Goal: Task Accomplishment & Management: Use online tool/utility

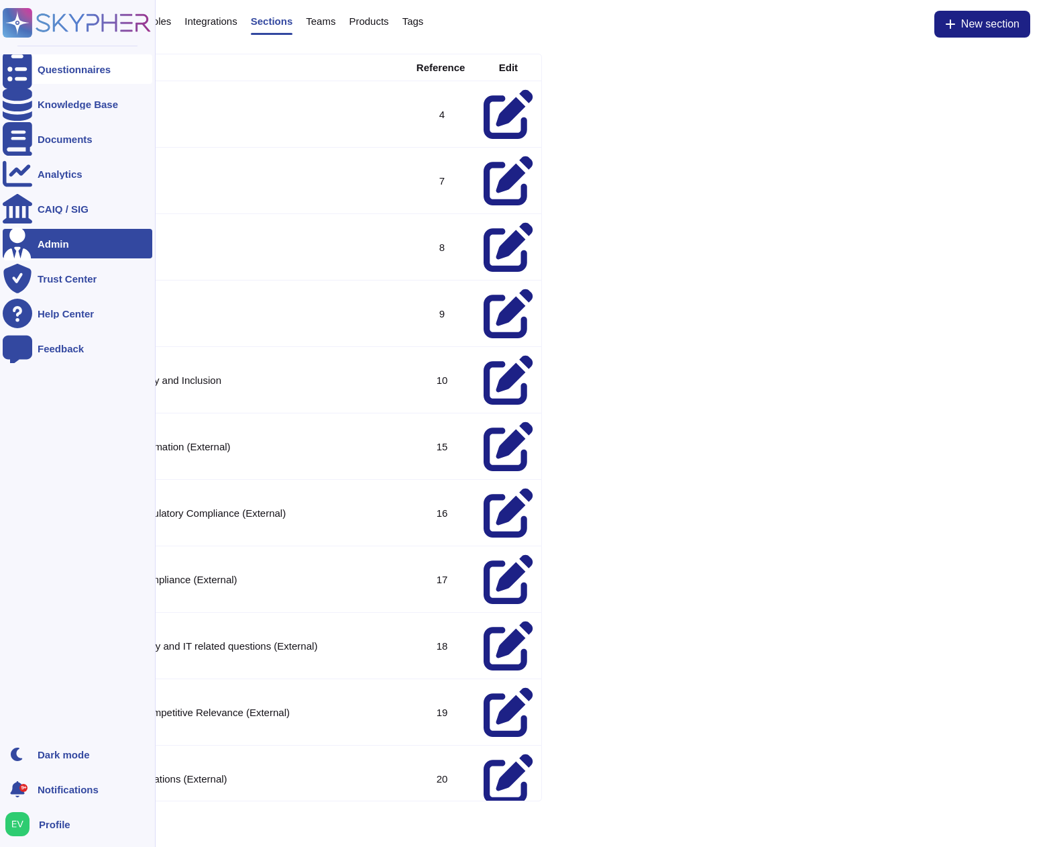
click at [146, 61] on div "Questionnaires" at bounding box center [78, 69] width 150 height 30
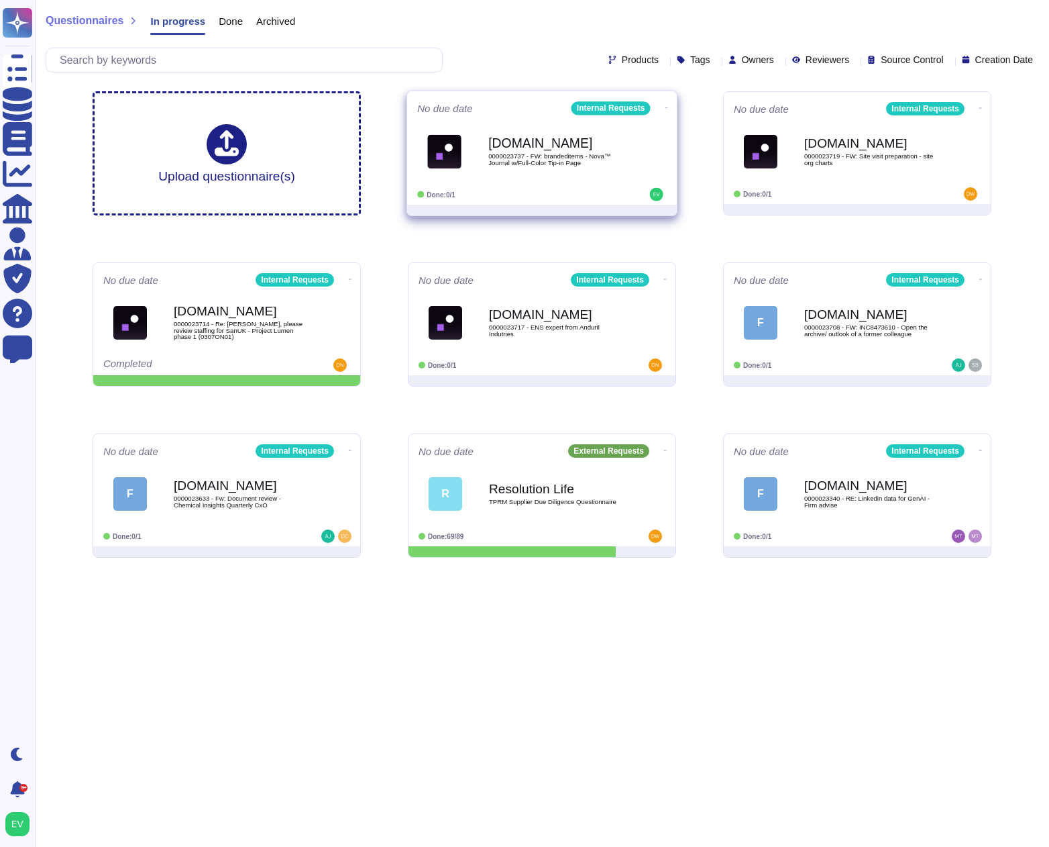
click at [523, 184] on div "Force.com 0000023737 - FW: brandeditems - Nova™ Journal w/Full-Color Tip-in Page" at bounding box center [542, 151] width 250 height 68
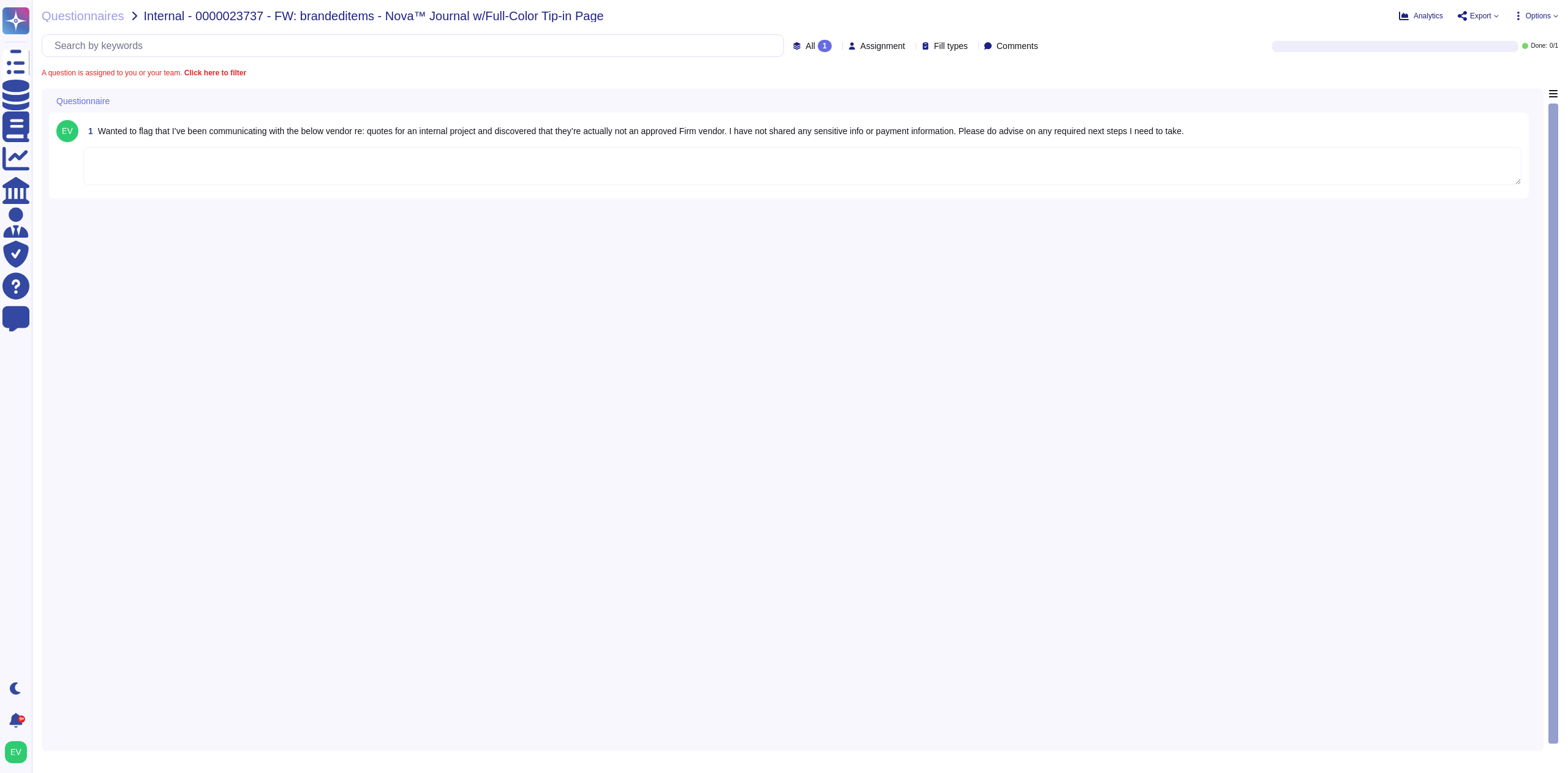
click at [158, 166] on textarea at bounding box center [802, 166] width 1438 height 38
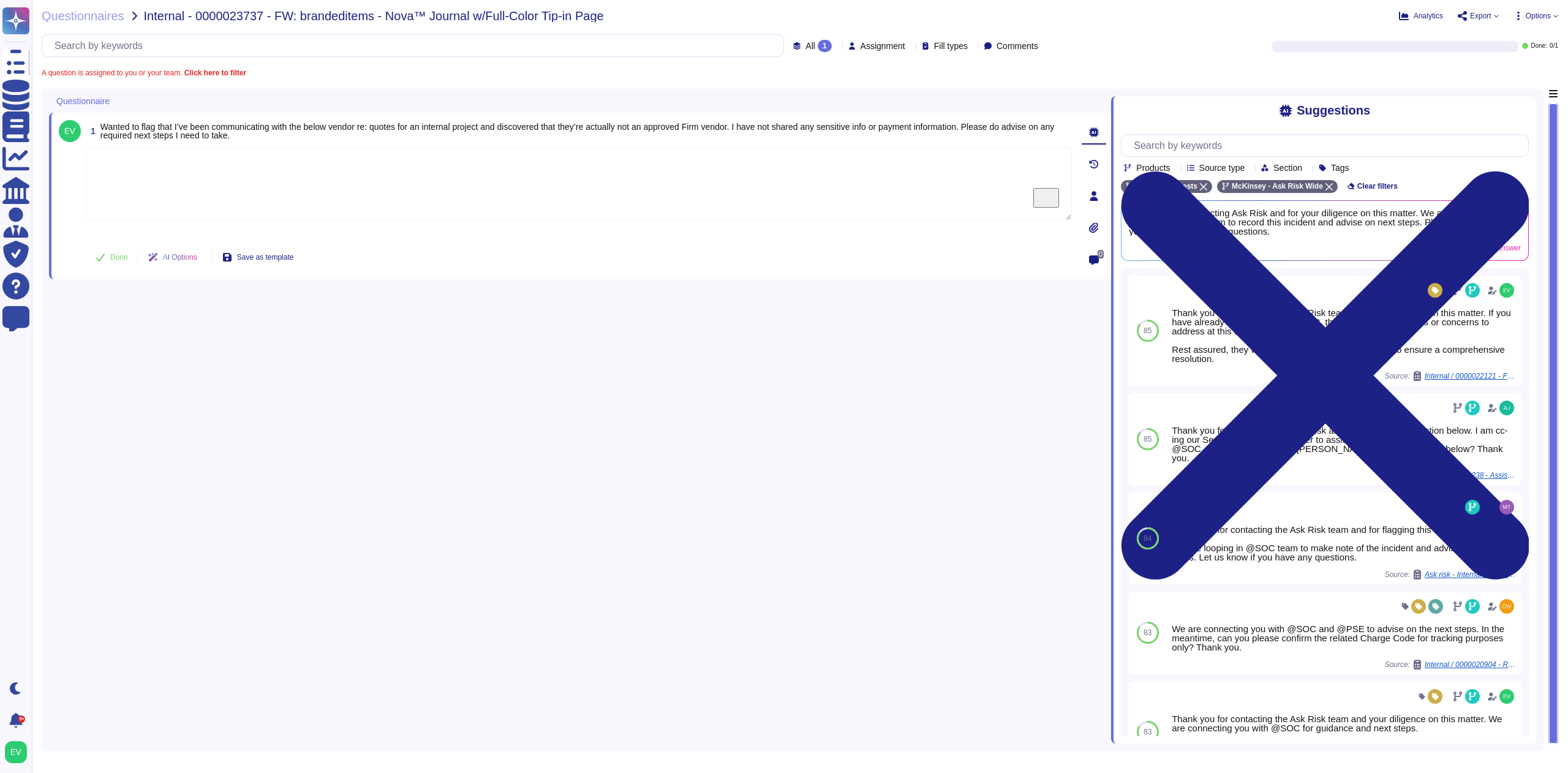
paste textarea "Thank you for contacting the Ask Risk team and your diligence on this matter. F…"
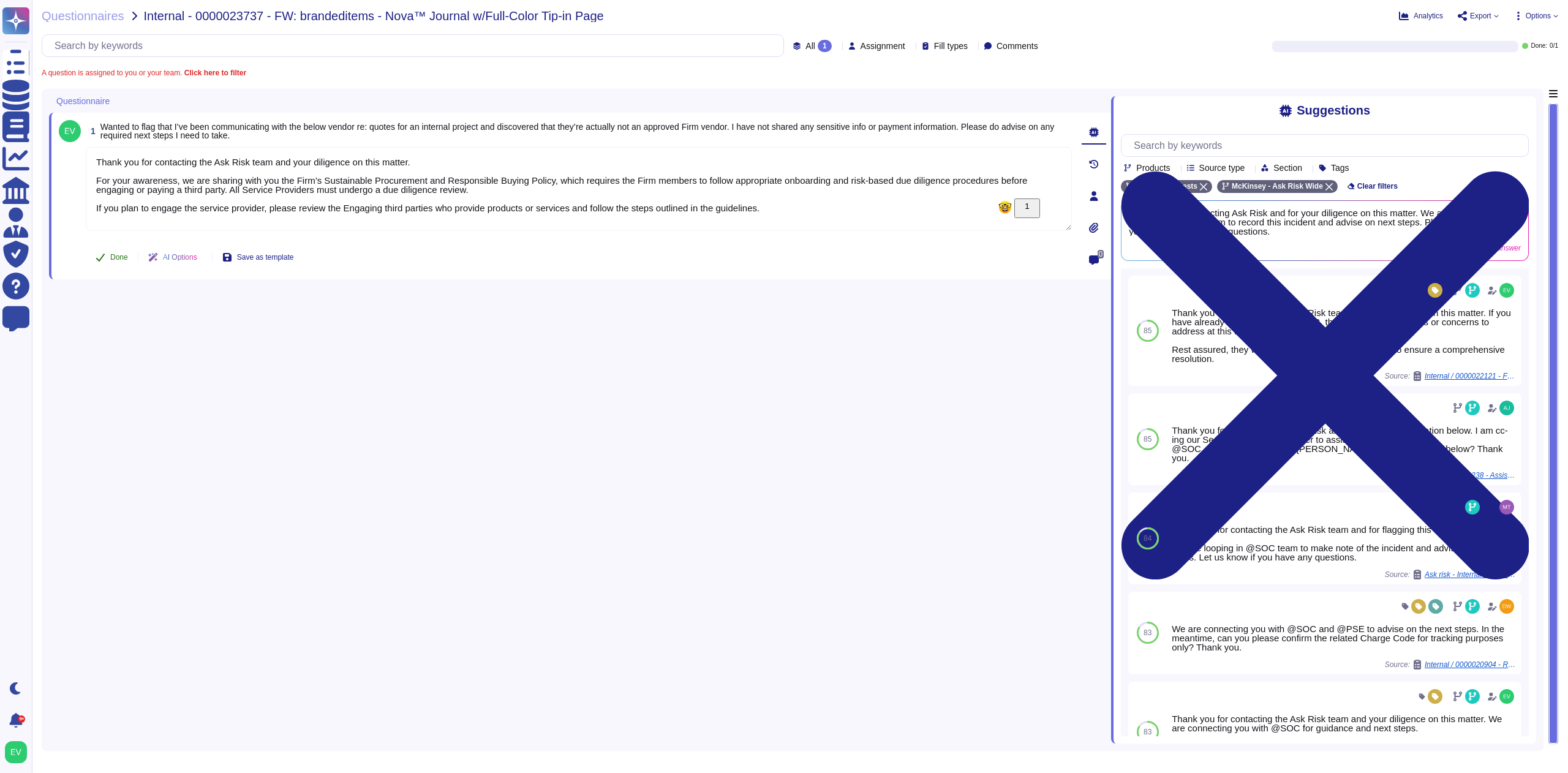
type textarea "Thank you for contacting the Ask Risk team and your diligence on this matter. F…"
click at [110, 254] on span "Done" at bounding box center [119, 257] width 17 height 7
click at [79, 16] on span "Questionnaires" at bounding box center [83, 16] width 83 height 12
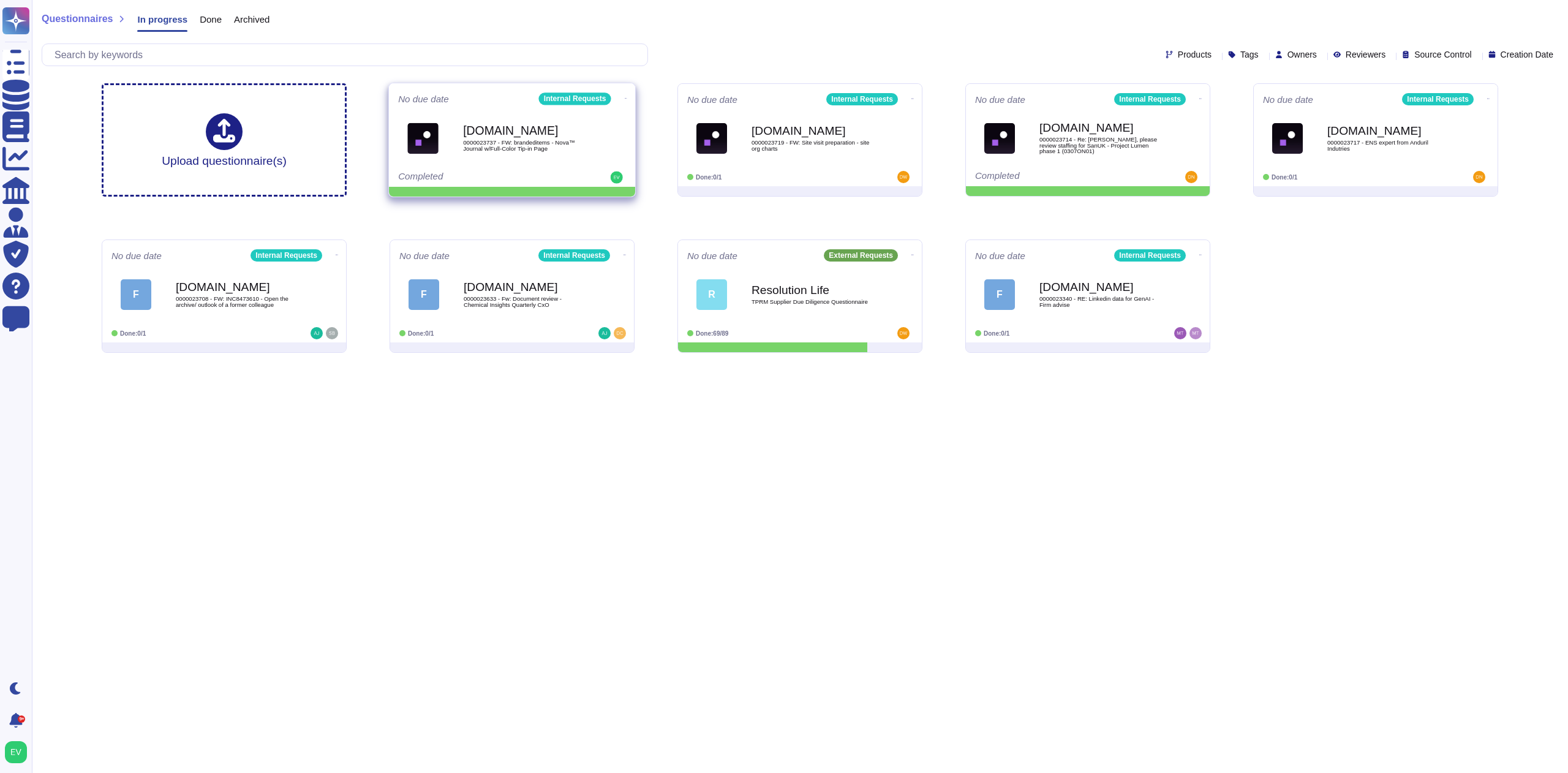
click at [625, 97] on icon at bounding box center [626, 98] width 3 height 3
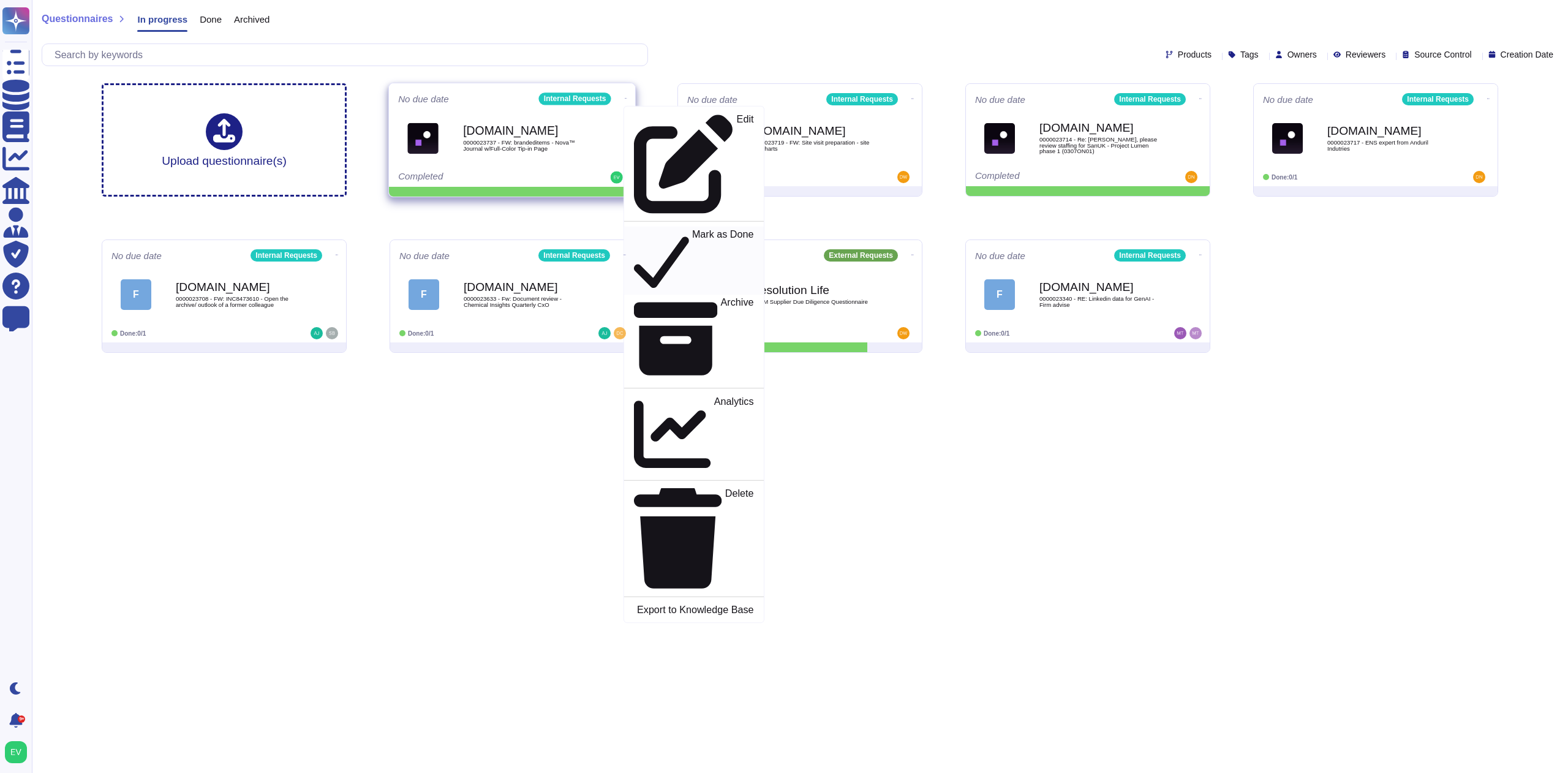
click at [692, 230] on p "Mark as Done" at bounding box center [723, 261] width 62 height 62
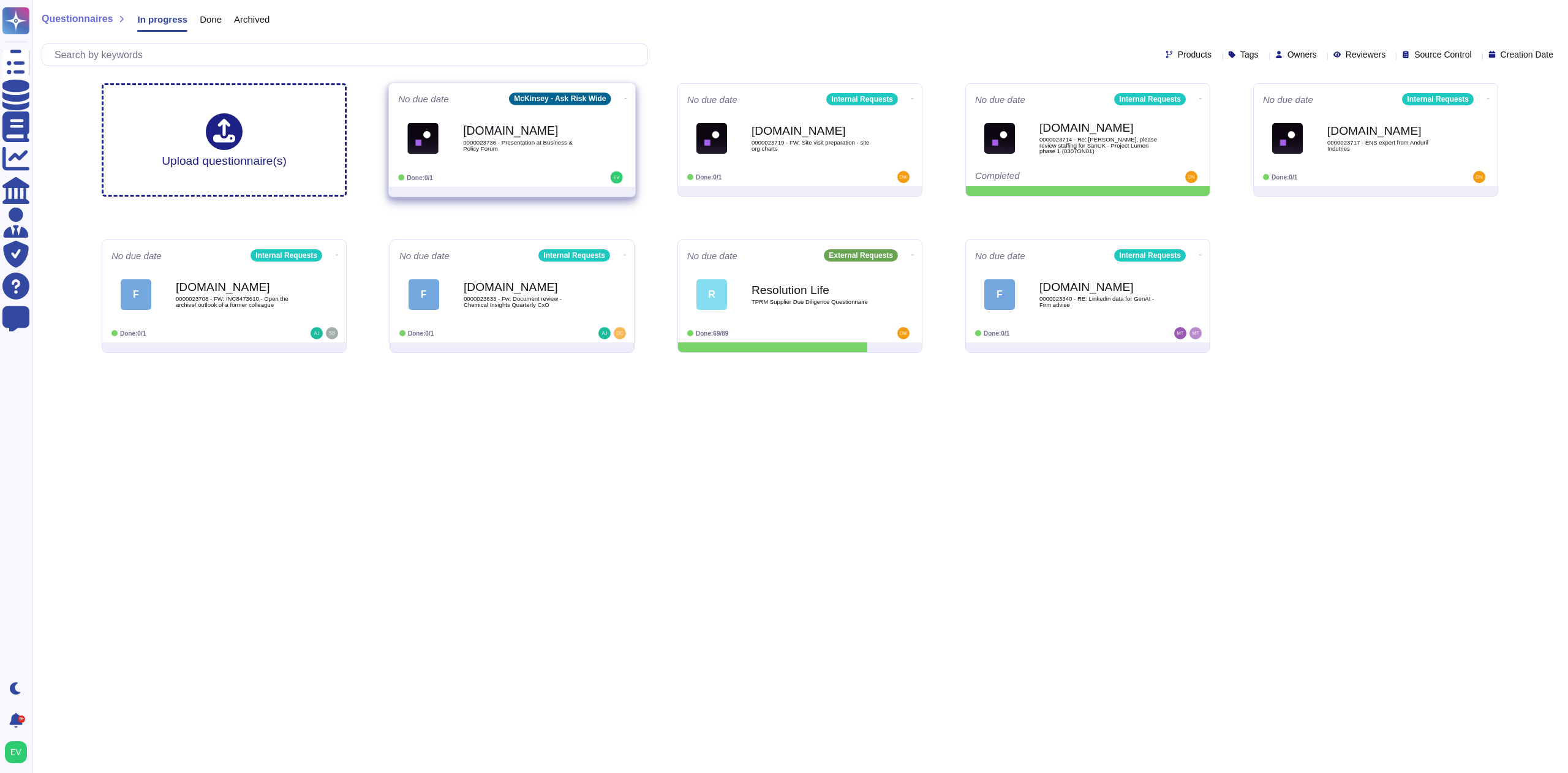
click at [625, 97] on icon at bounding box center [626, 98] width 3 height 3
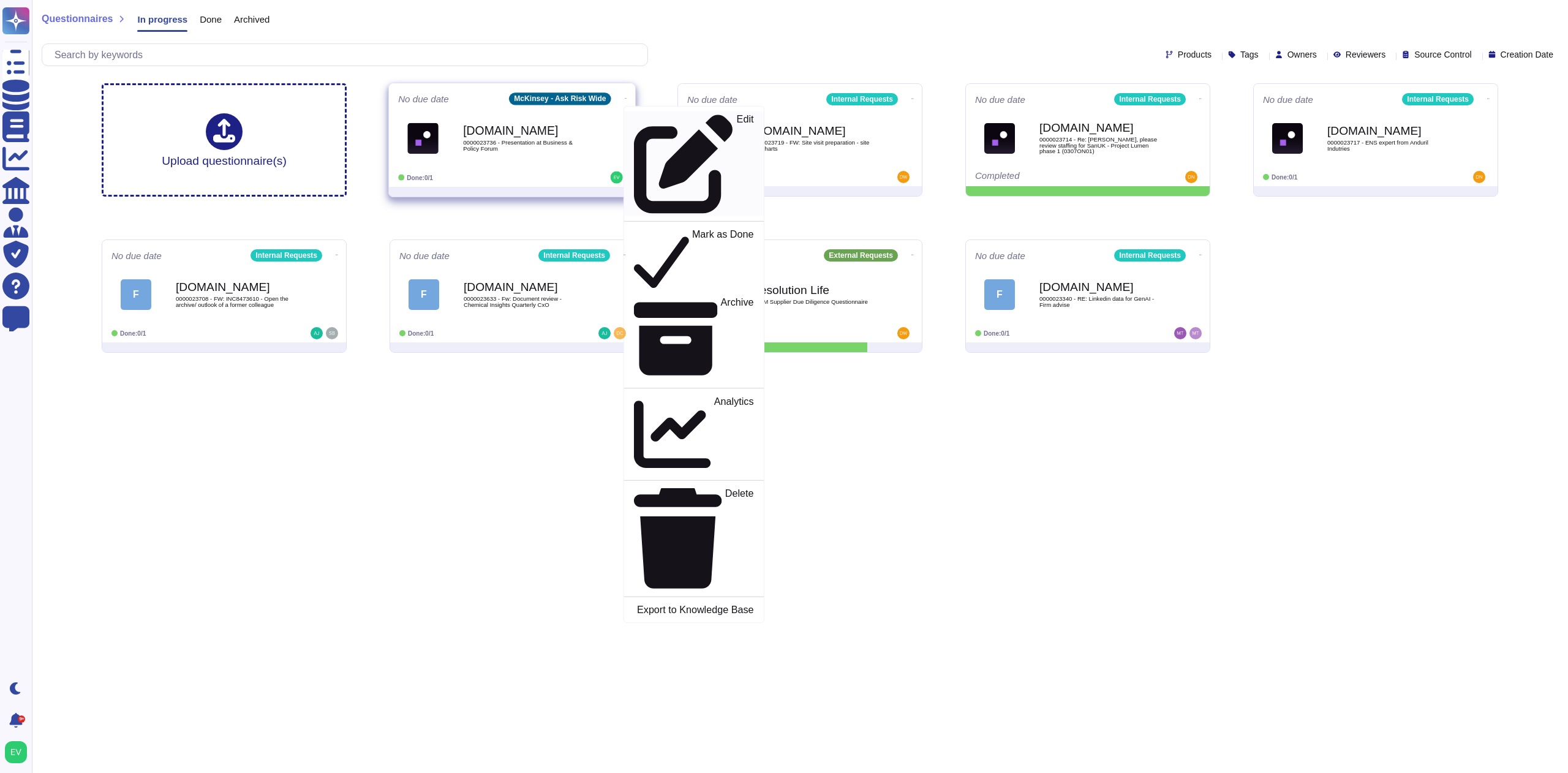
click at [634, 118] on icon at bounding box center [683, 163] width 100 height 99
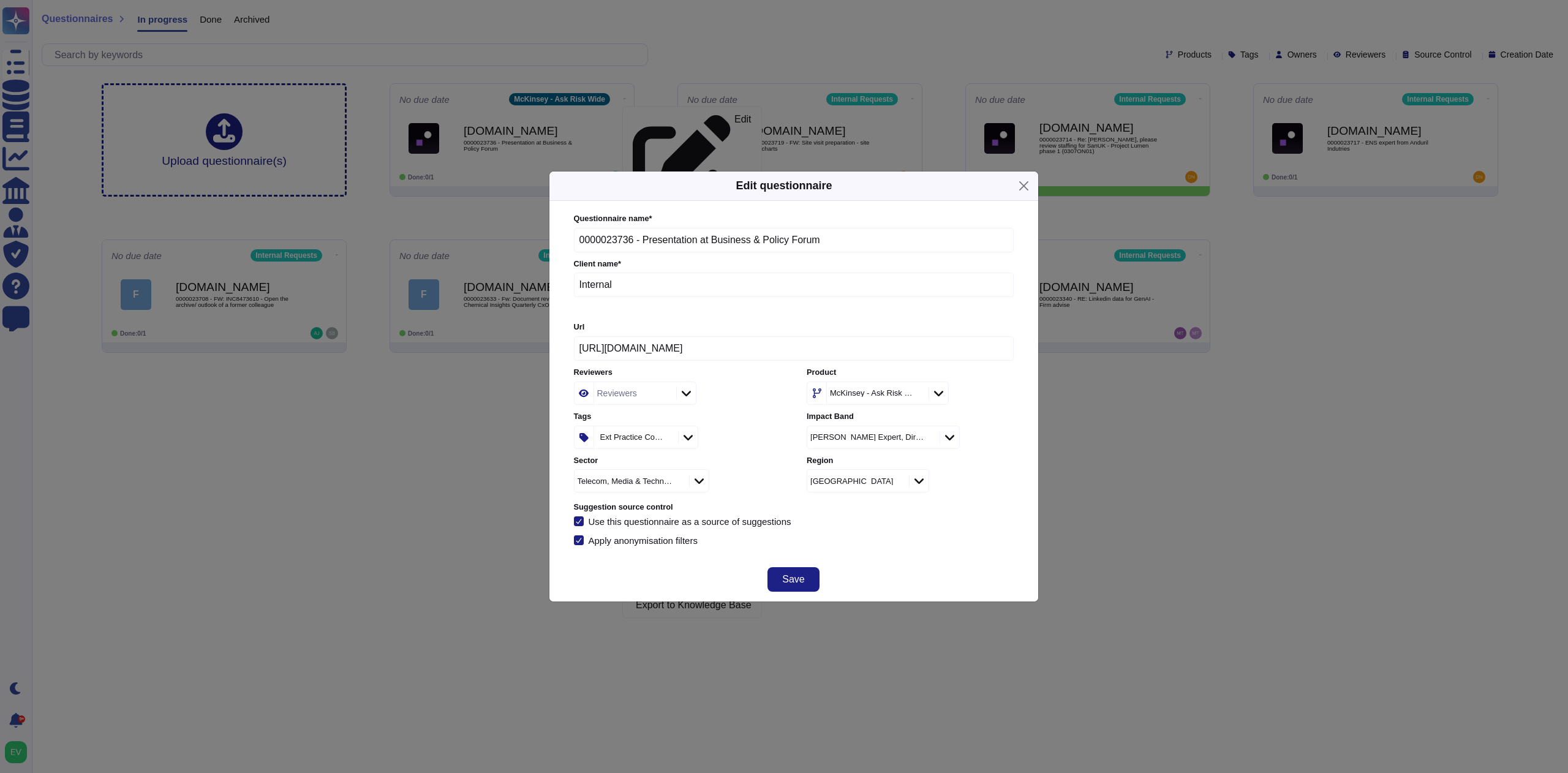
click at [917, 393] on icon at bounding box center [917, 393] width 0 height 0
click at [892, 392] on div "McKinsey - Ask Risk Wide" at bounding box center [871, 392] width 83 height 8
click at [853, 501] on div "Internal Requests" at bounding box center [885, 493] width 142 height 27
click at [956, 526] on div "Use this questionnaire as a source of suggestions" at bounding box center [795, 521] width 440 height 10
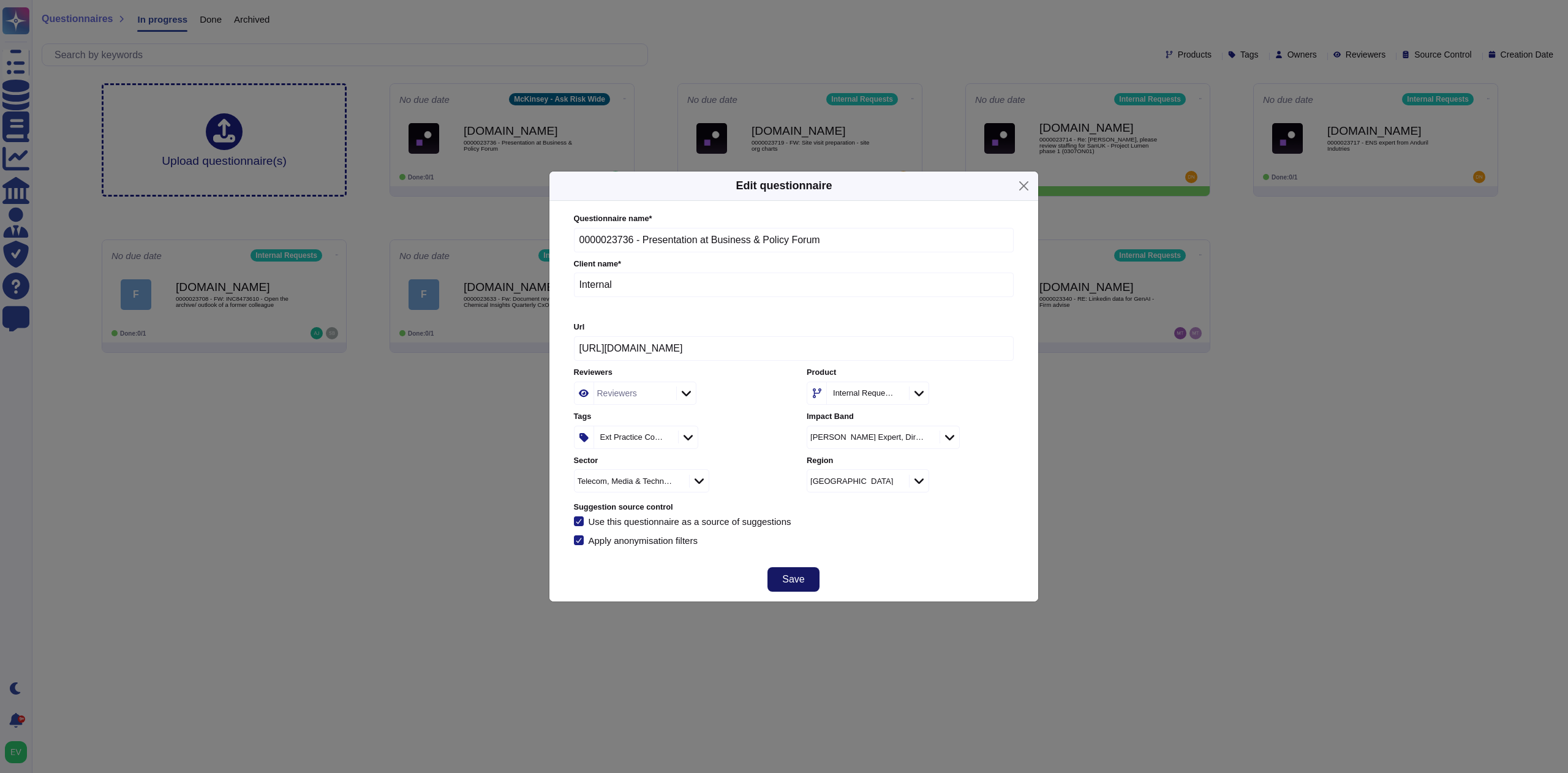
click at [816, 585] on button "Save" at bounding box center [794, 579] width 51 height 25
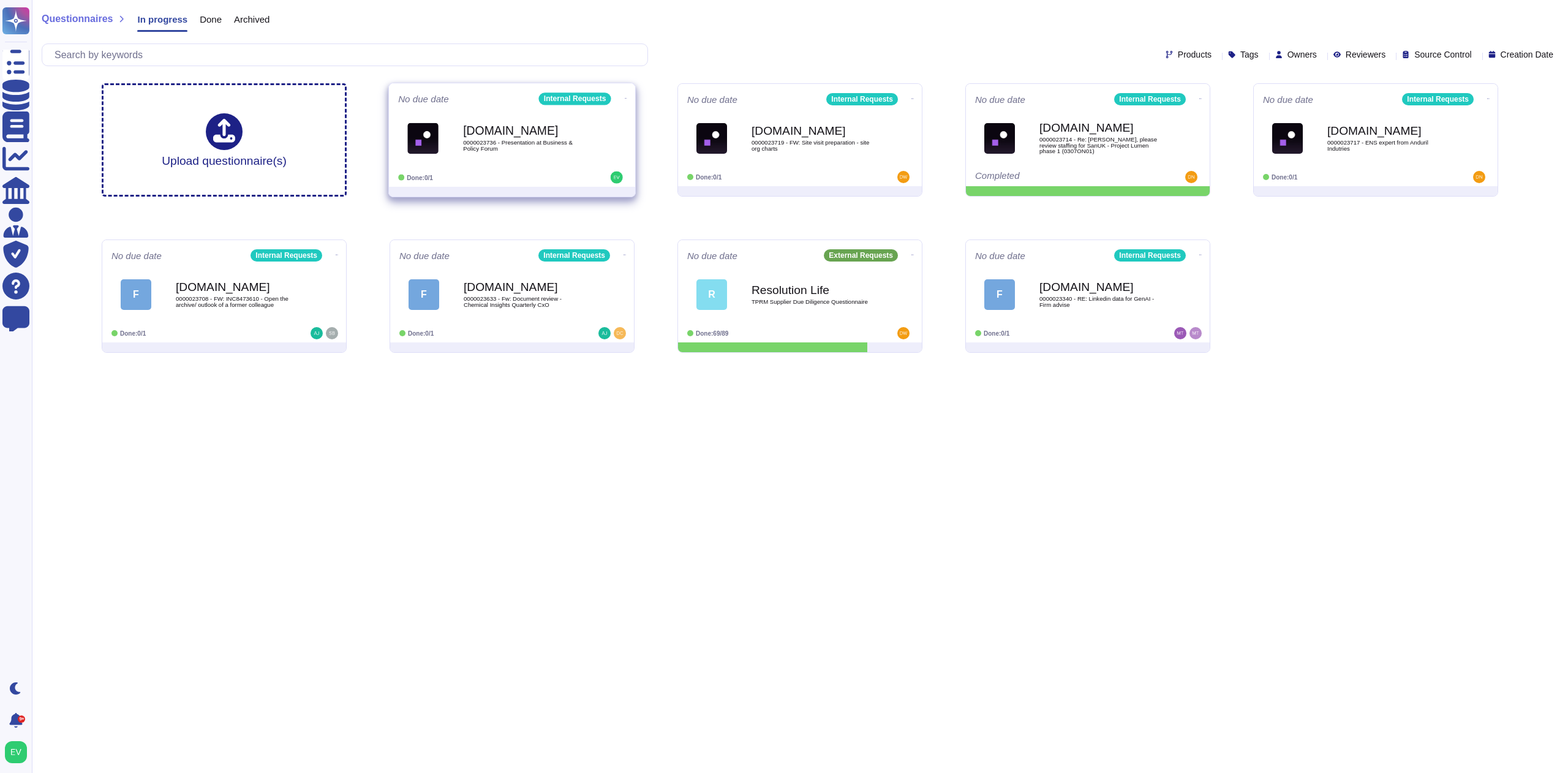
click at [489, 155] on div "[DOMAIN_NAME] 0000023736 - Presentation at Business & Policy Forum" at bounding box center [525, 138] width 124 height 49
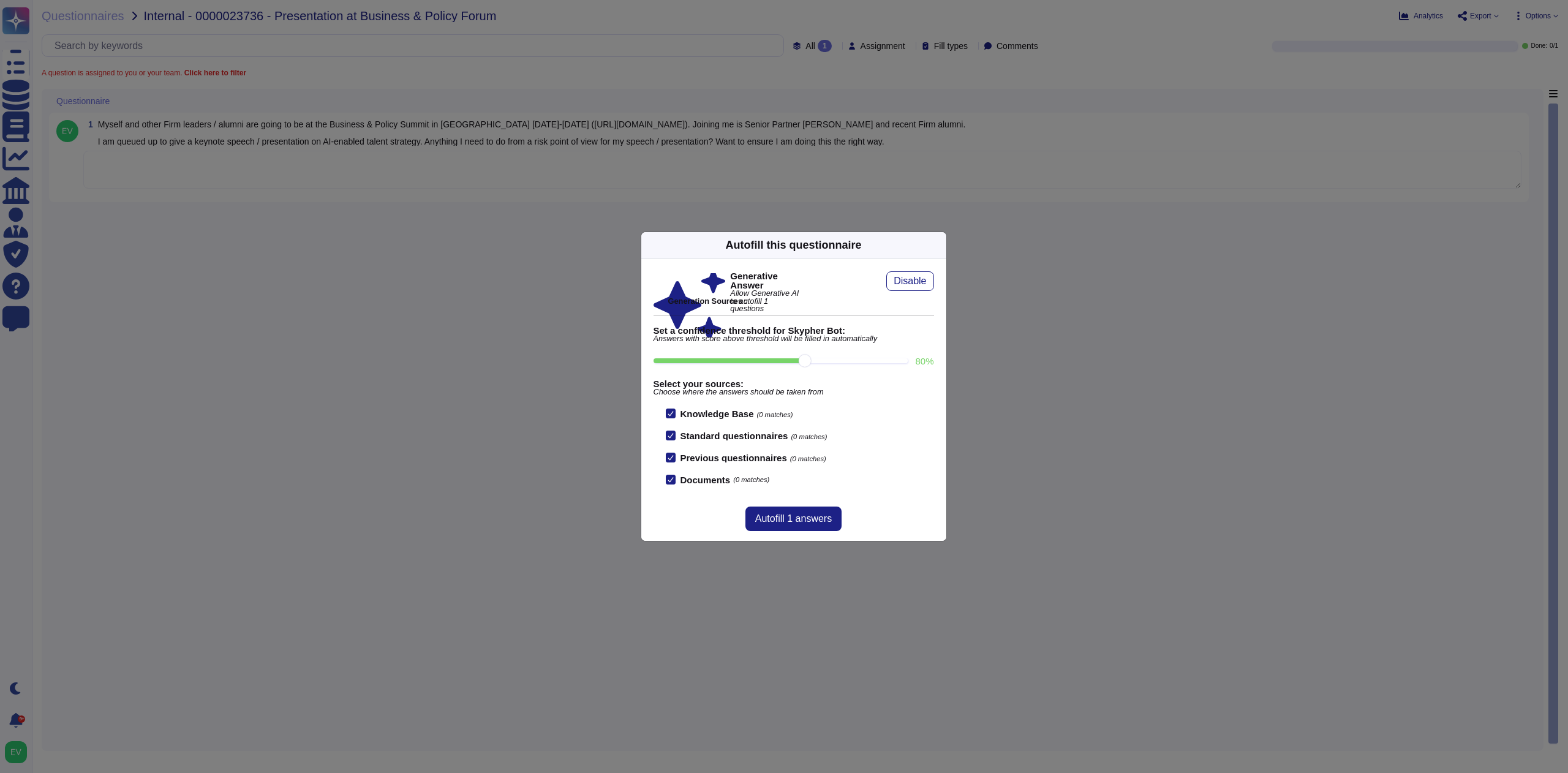
click at [939, 284] on icon at bounding box center [1057, 402] width 236 height 235
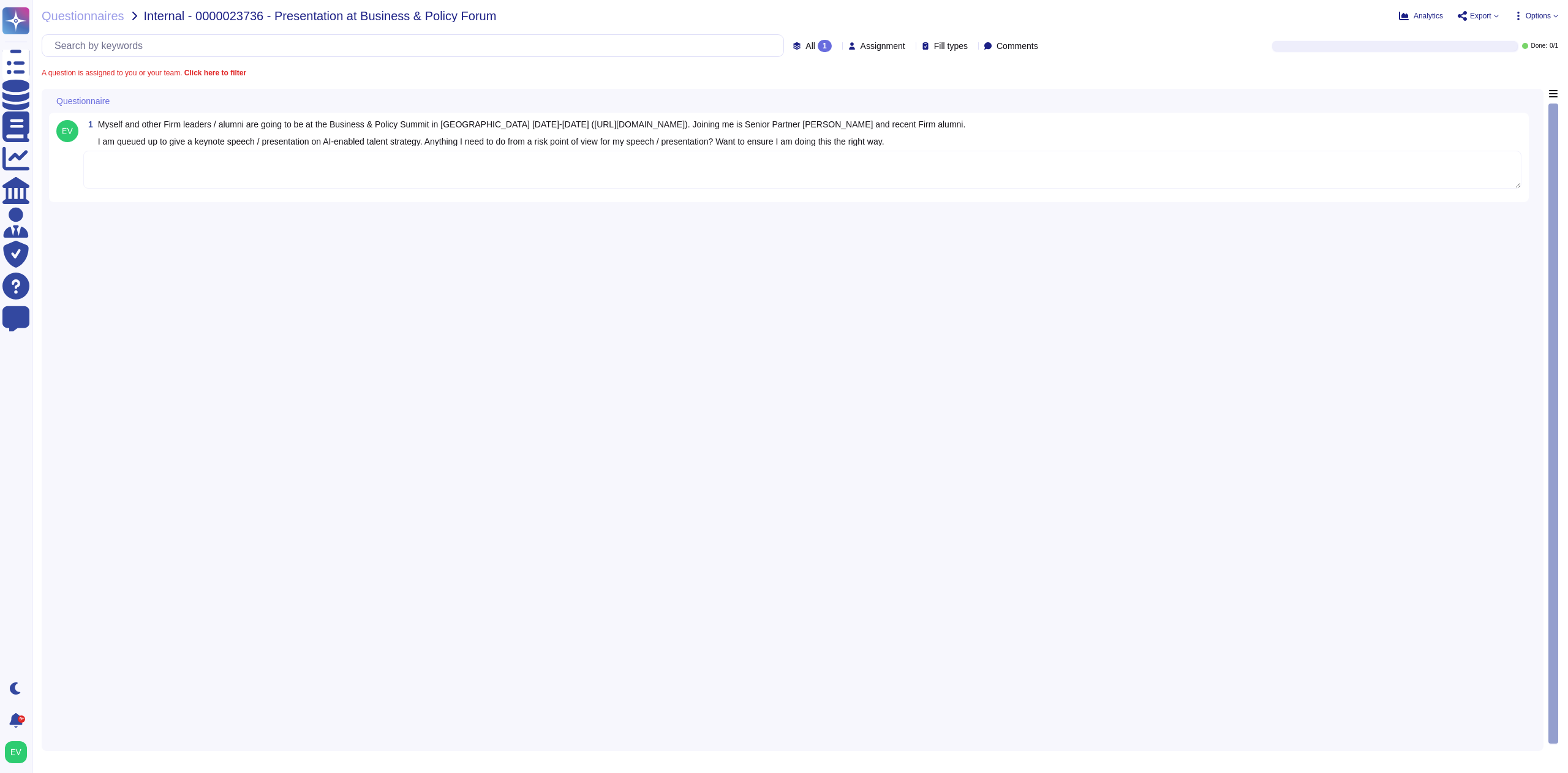
click at [839, 271] on div "1 Myself and other Firm leaders / alumni are going to be at the Business & Poli…" at bounding box center [793, 415] width 1488 height 654
click at [78, 18] on span "Questionnaires" at bounding box center [83, 16] width 83 height 12
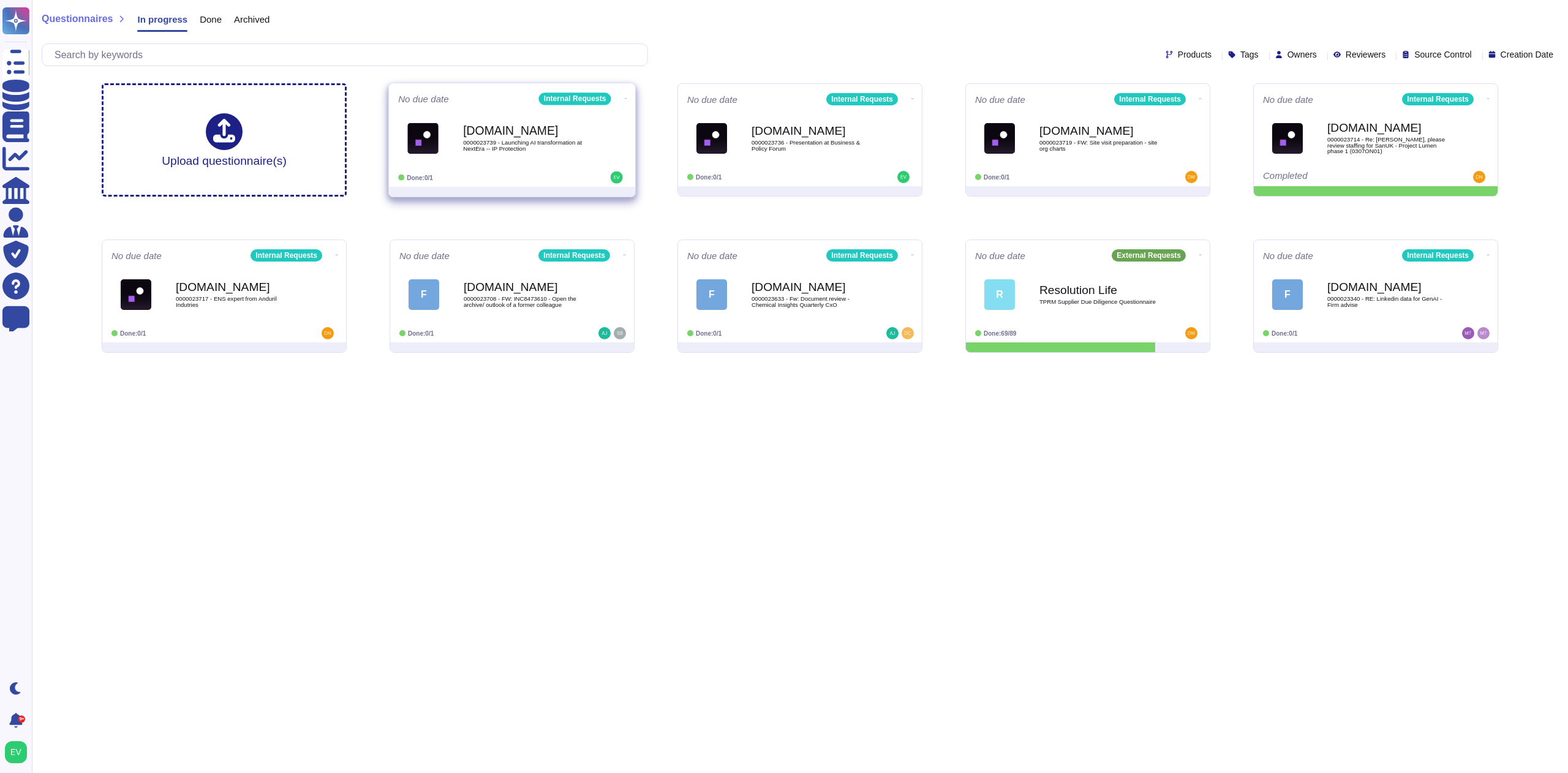
click at [487, 140] on span "0000023739 - Launching AI transformation at NextEra -- IP Protection" at bounding box center [525, 145] width 124 height 12
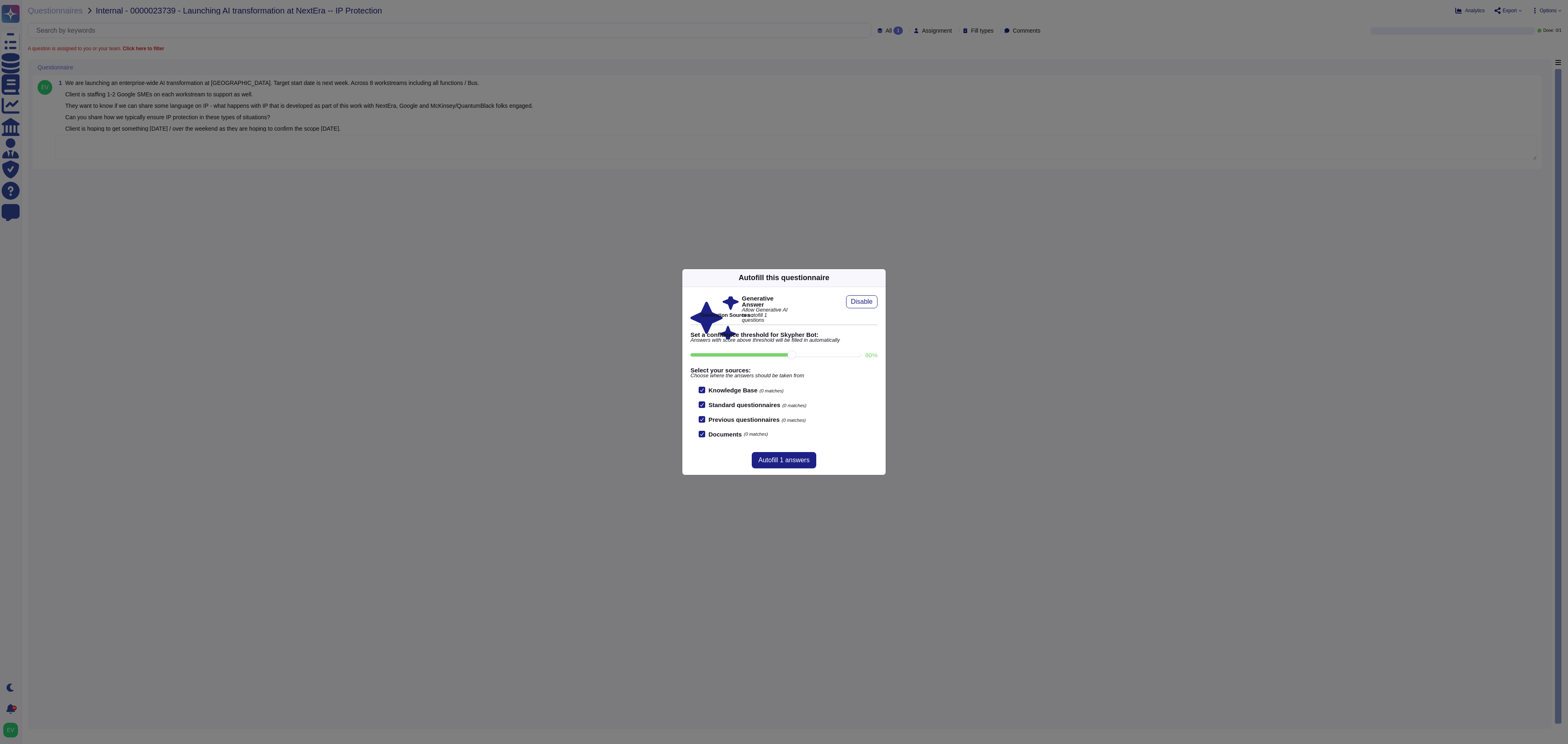
click at [430, 143] on div "Autofill this questionnaire Generative Answer Allow Generative AI to autofill 1…" at bounding box center [784, 372] width 1568 height 744
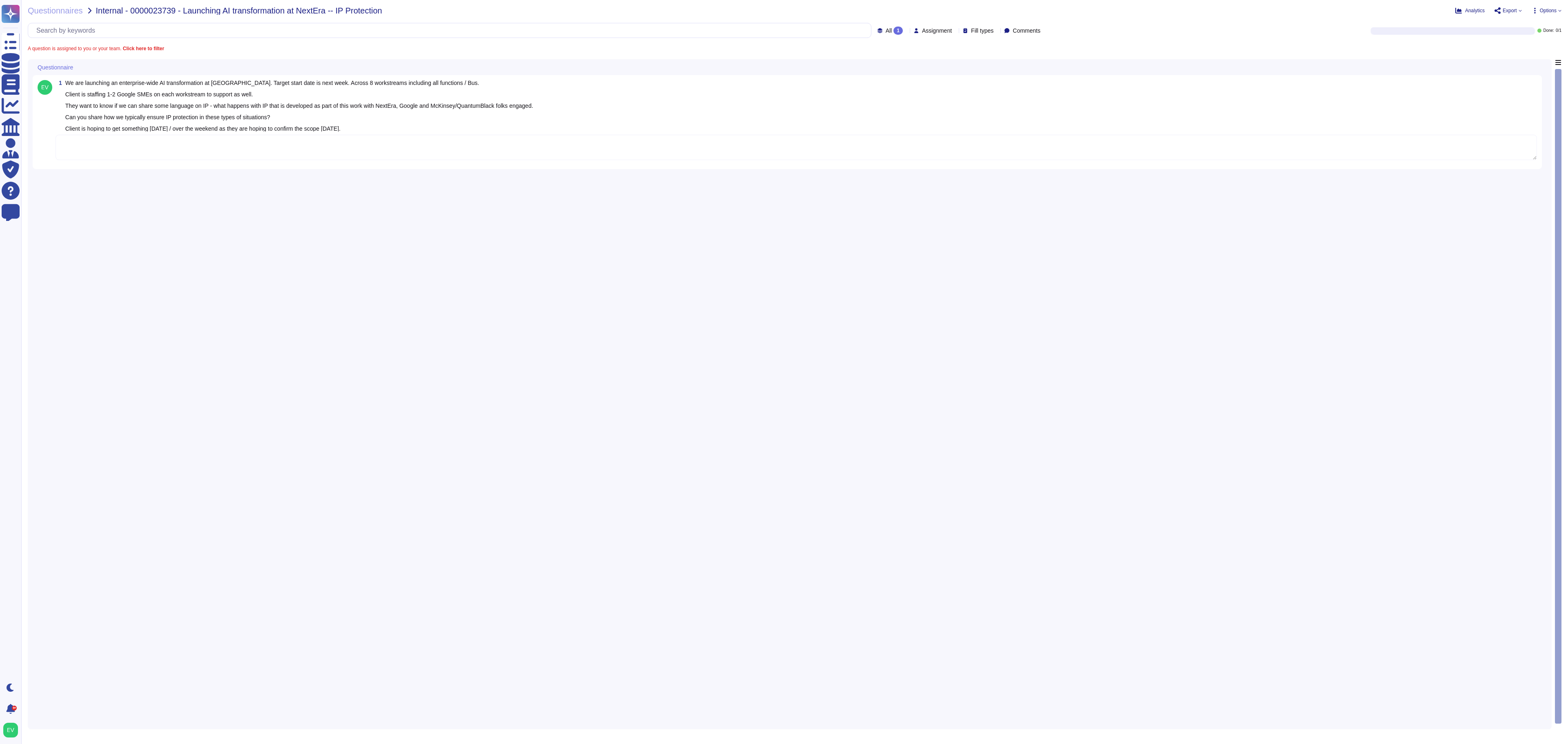
click at [153, 142] on textarea at bounding box center [796, 147] width 1482 height 26
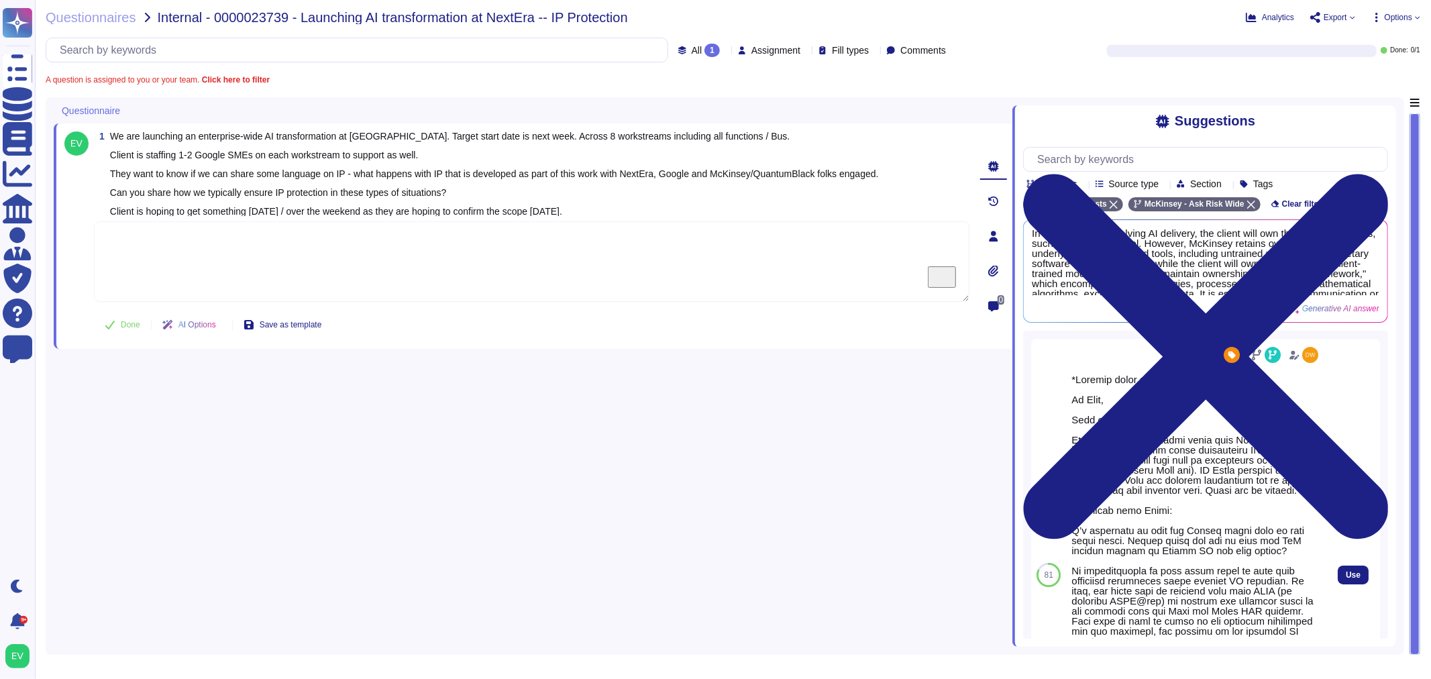
drag, startPoint x: 2493, startPoint y: 3, endPoint x: 1088, endPoint y: 353, distance: 1447.7
click at [1088, 353] on div at bounding box center [1196, 354] width 250 height 21
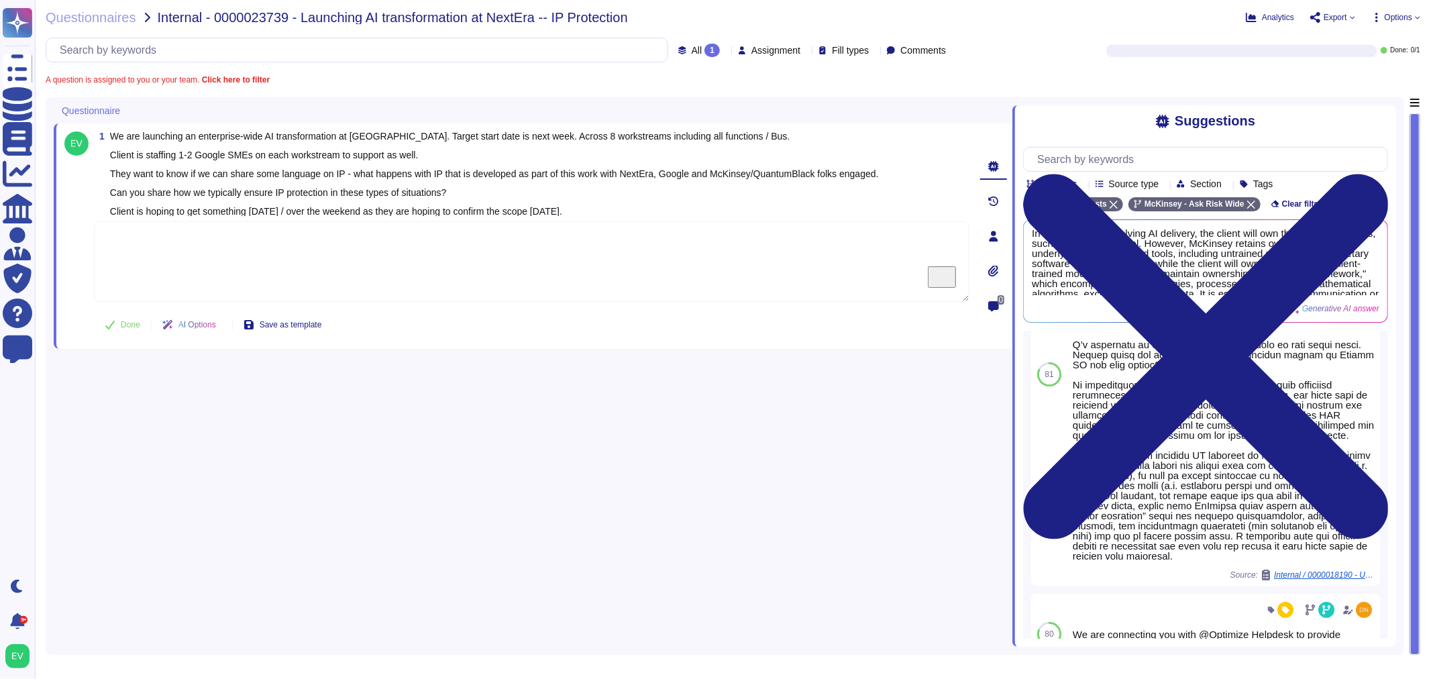
scroll to position [145, 0]
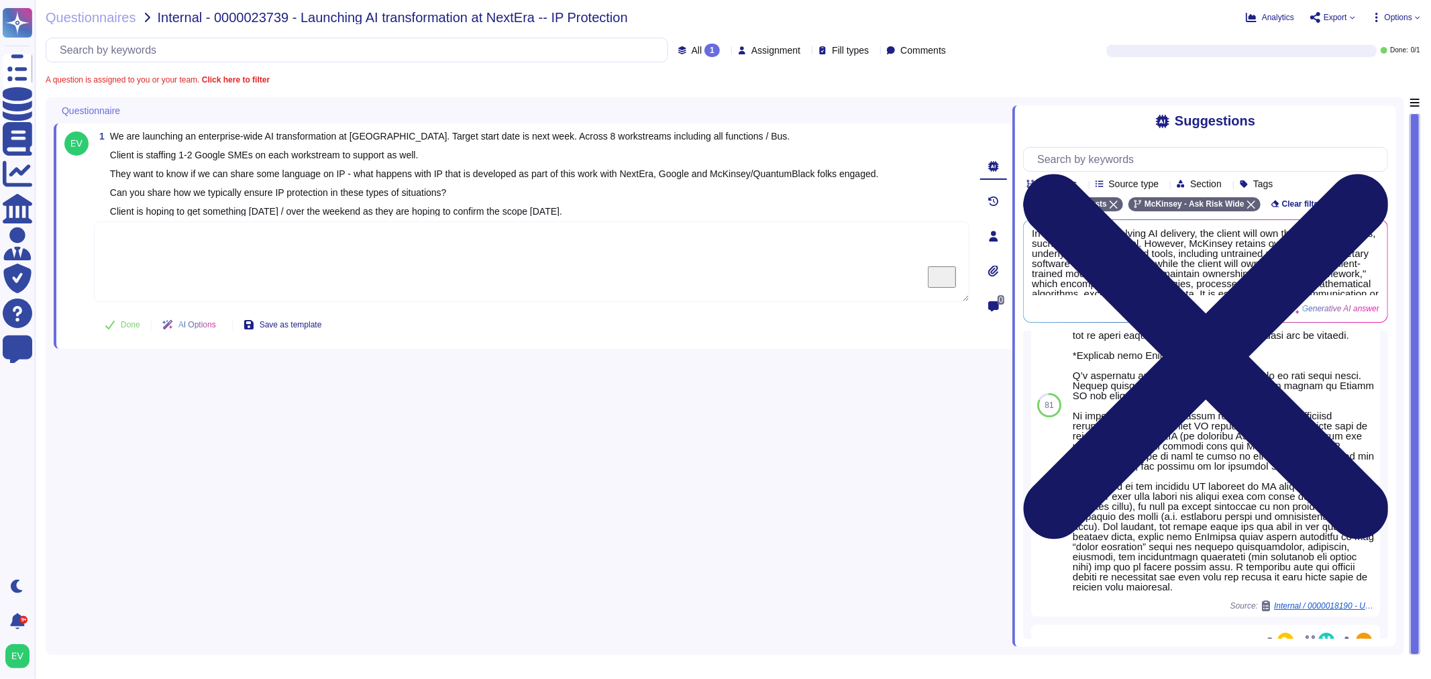
click at [1379, 117] on icon at bounding box center [1205, 356] width 365 height 486
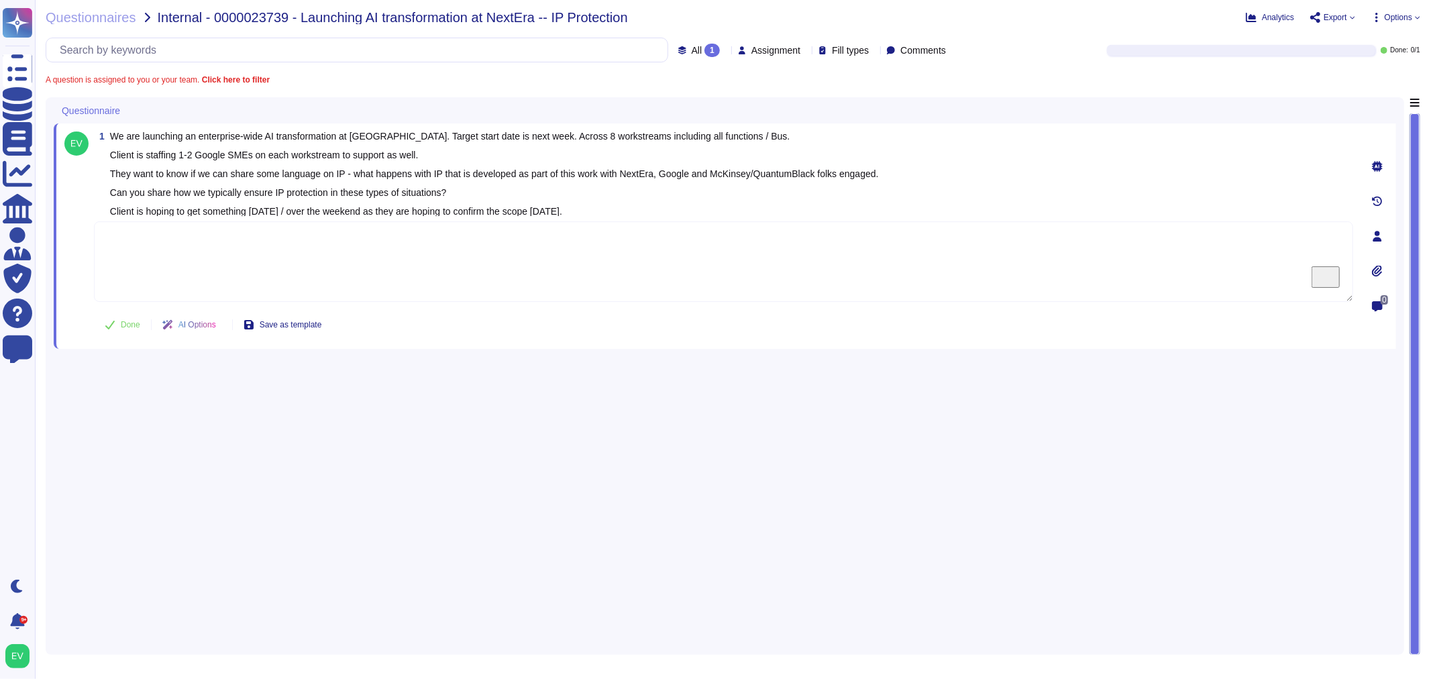
click at [251, 250] on textarea "To enrich screen reader interactions, please activate Accessibility in Grammarl…" at bounding box center [723, 261] width 1259 height 80
click at [123, 14] on span "Questionnaires" at bounding box center [91, 17] width 91 height 13
